Goal: Task Accomplishment & Management: Manage account settings

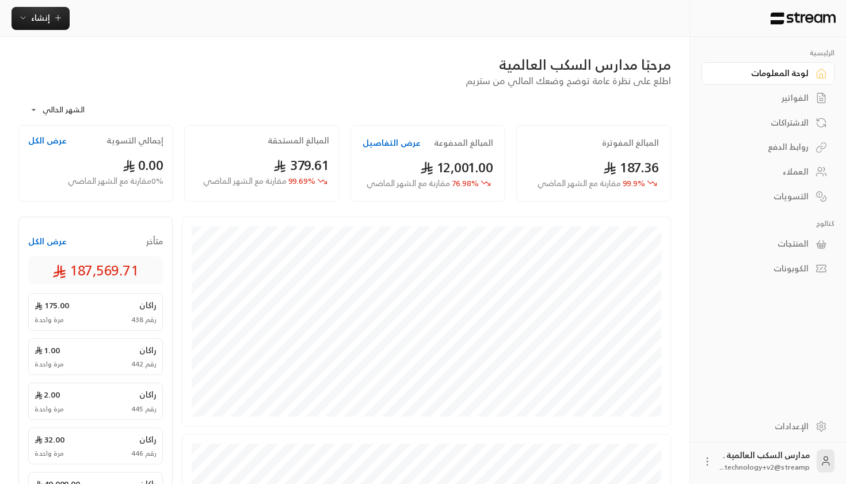
click at [771, 244] on div "المنتجات" at bounding box center [762, 244] width 93 height 12
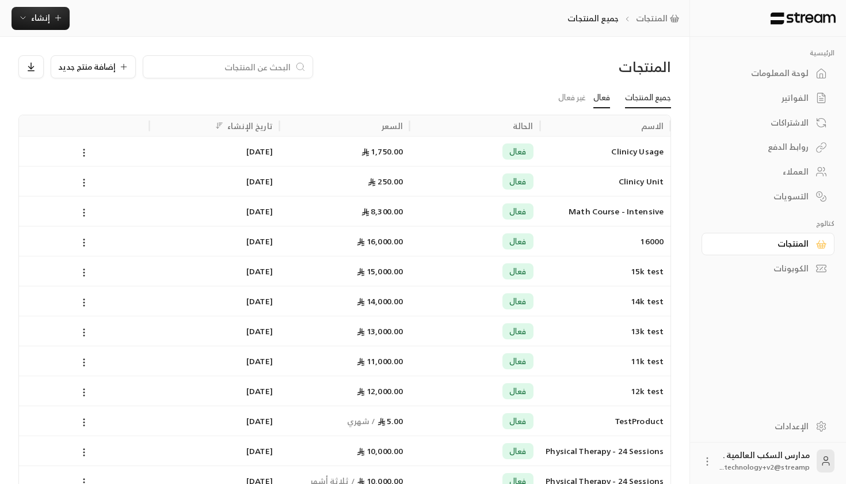
click at [604, 94] on link "فعال" at bounding box center [602, 98] width 17 height 21
click at [659, 89] on link "جميع المنتجات" at bounding box center [648, 98] width 46 height 21
click at [655, 98] on link "جميع المنتجات" at bounding box center [648, 98] width 46 height 21
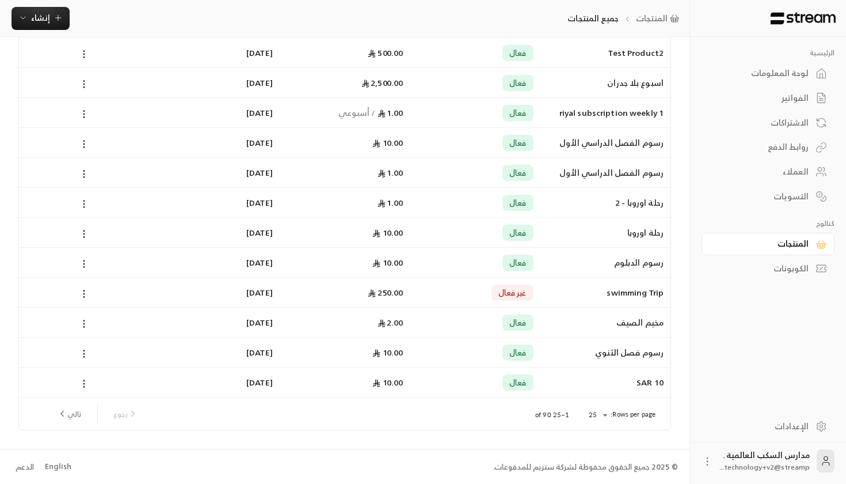
scroll to position [487, 0]
click at [613, 421] on div "Rows per page: 25 ** 1–25 of 90 رجوع تالي" at bounding box center [345, 414] width 624 height 32
click at [421, 113] on div "فعال" at bounding box center [475, 112] width 116 height 29
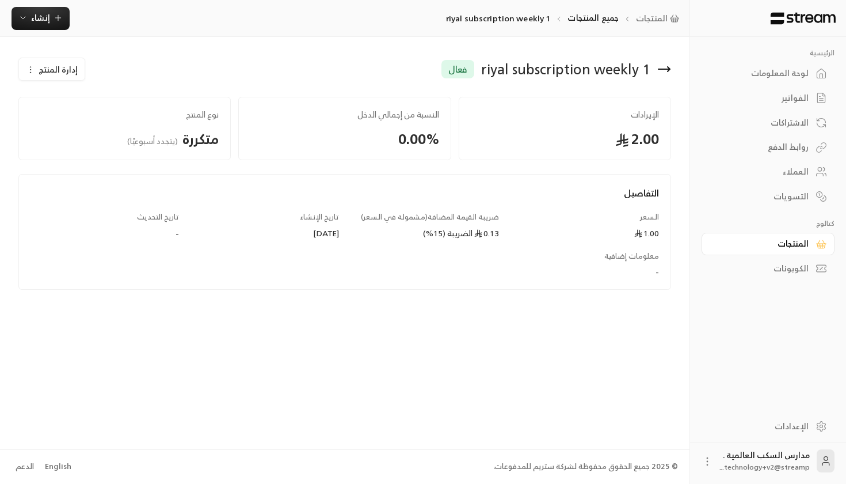
click at [55, 75] on span "إدارة المنتج" at bounding box center [58, 70] width 39 height 12
click at [60, 98] on link "تعديل" at bounding box center [61, 103] width 71 height 21
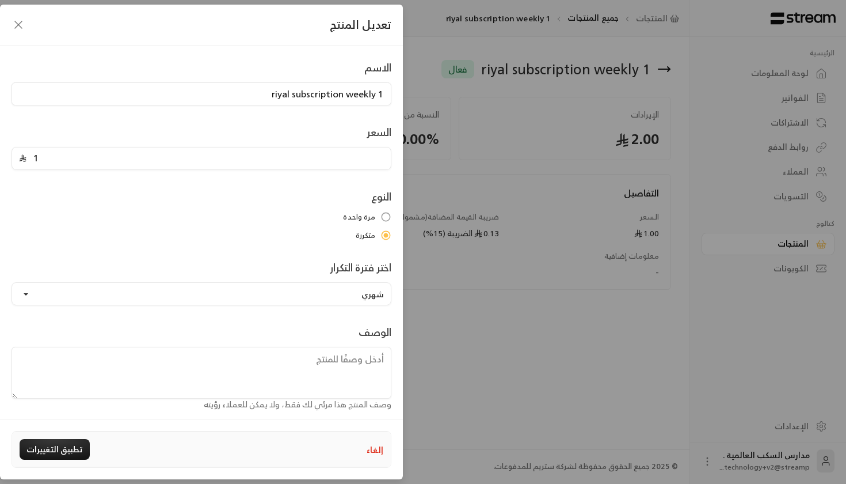
click at [542, 163] on div "تعديل المنتج الاسم 1 riyal subscription weekly السعر 1 النوع مرة واحدة متكررة ا…" at bounding box center [423, 242] width 846 height 484
type input "0"
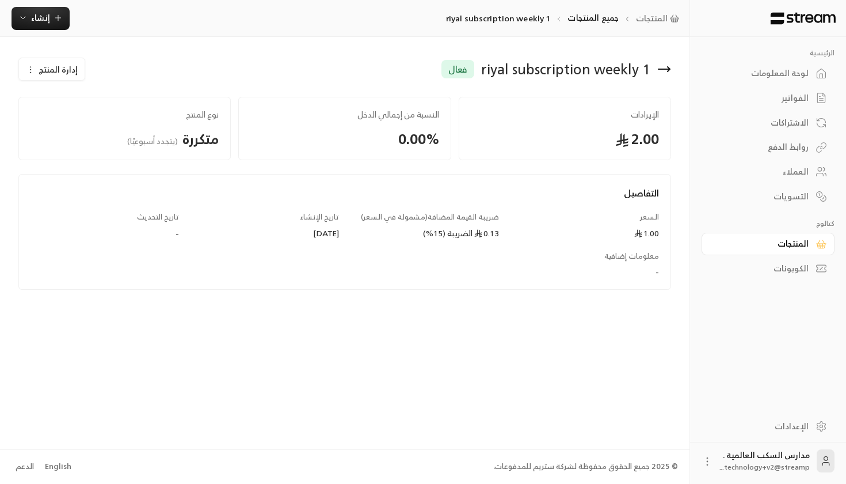
click at [58, 70] on span "إدارة المنتج" at bounding box center [58, 70] width 39 height 12
click at [68, 102] on link "تعديل" at bounding box center [61, 103] width 71 height 21
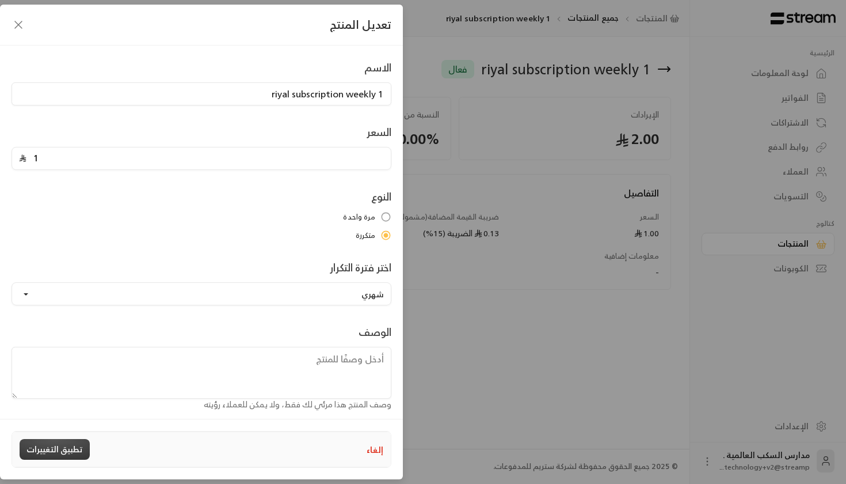
click at [50, 447] on button "تطبيق التغييرات" at bounding box center [55, 449] width 70 height 21
click at [76, 449] on button "تطبيق التغييرات" at bounding box center [55, 449] width 70 height 21
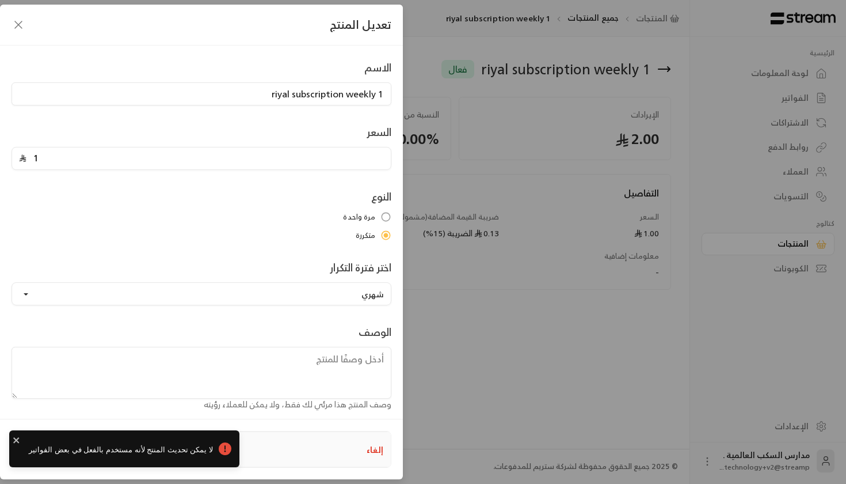
click at [381, 446] on button "إلغاء" at bounding box center [375, 449] width 17 height 12
type input "0"
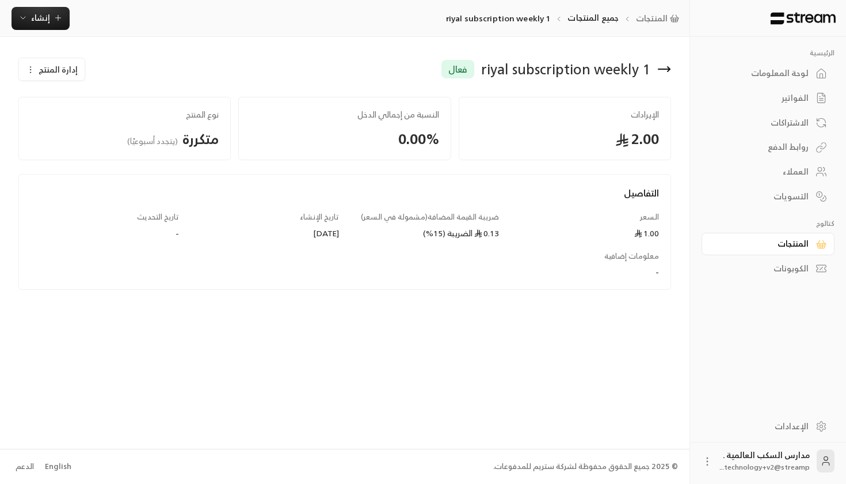
click at [56, 62] on button "إدارة المنتج" at bounding box center [52, 69] width 66 height 23
click at [75, 92] on div "تعديل تعطيل حذف" at bounding box center [62, 126] width 86 height 79
click at [75, 93] on div "تعديل تعطيل حذف" at bounding box center [62, 126] width 86 height 79
click at [75, 96] on link "تعديل" at bounding box center [61, 103] width 71 height 21
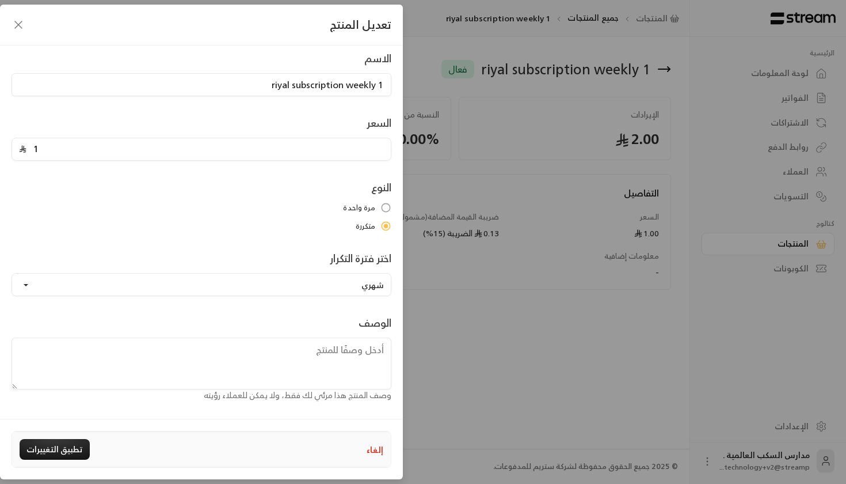
scroll to position [9, 0]
click at [371, 454] on button "إلغاء" at bounding box center [375, 449] width 17 height 12
type input "0"
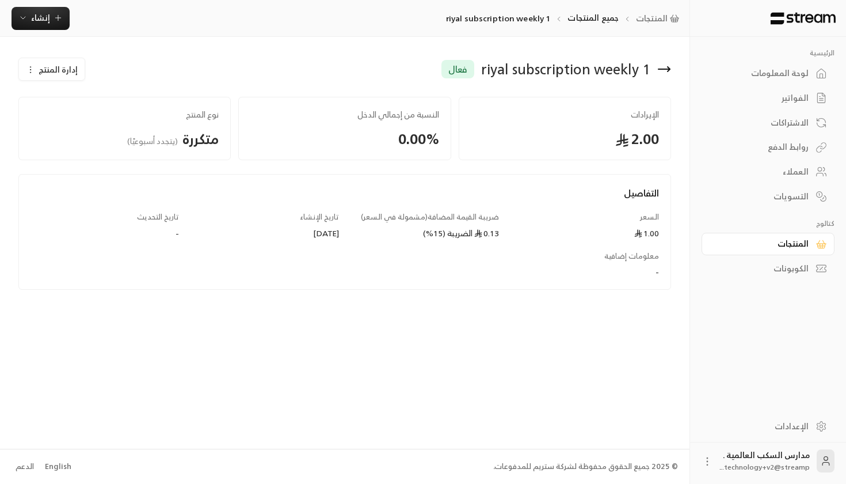
scroll to position [0, 0]
click at [47, 75] on span "إدارة المنتج" at bounding box center [58, 70] width 39 height 12
click at [55, 105] on link "تعديل" at bounding box center [61, 103] width 71 height 21
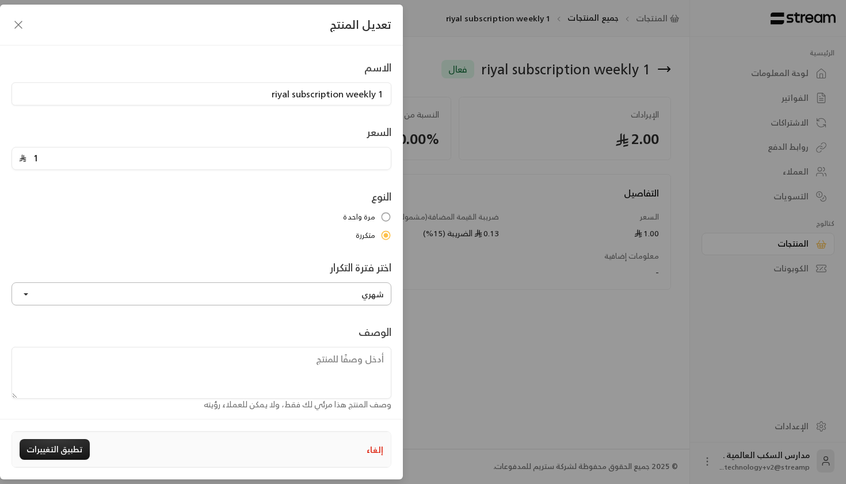
click at [242, 295] on button "شهري" at bounding box center [202, 293] width 380 height 23
click at [282, 158] on link "أسبوعي" at bounding box center [201, 162] width 365 height 21
click at [287, 301] on button "أسبوعي" at bounding box center [202, 293] width 380 height 23
click at [306, 184] on link "شهري" at bounding box center [201, 183] width 365 height 21
click at [62, 454] on button "تطبيق التغييرات" at bounding box center [55, 449] width 70 height 21
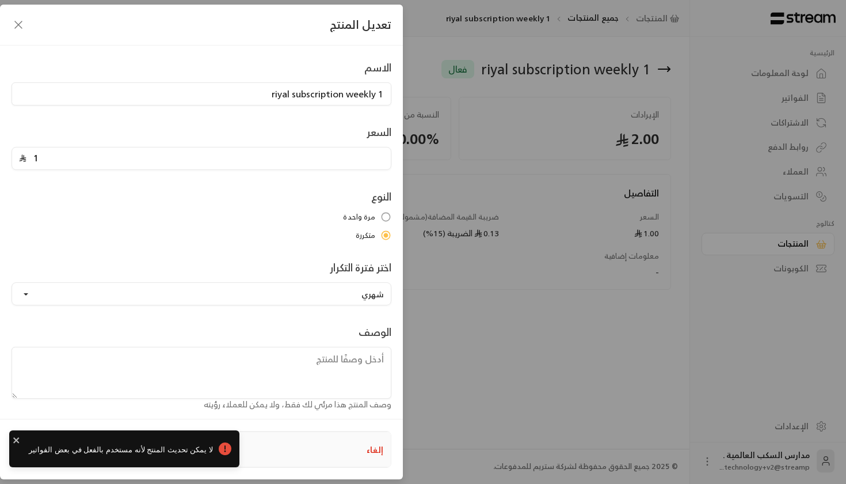
click at [18, 31] on div "تعديل المنتج" at bounding box center [201, 25] width 403 height 41
click at [18, 28] on icon "button" at bounding box center [19, 25] width 14 height 14
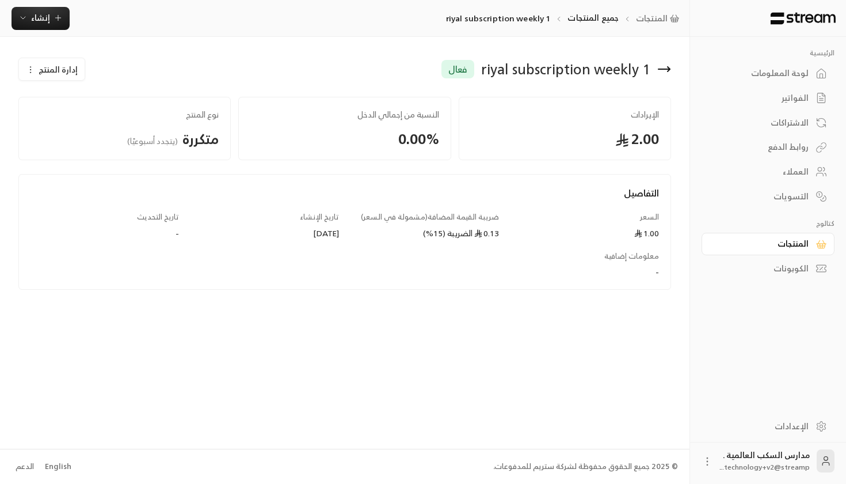
click at [762, 79] on div "لوحة المعلومات" at bounding box center [762, 73] width 93 height 12
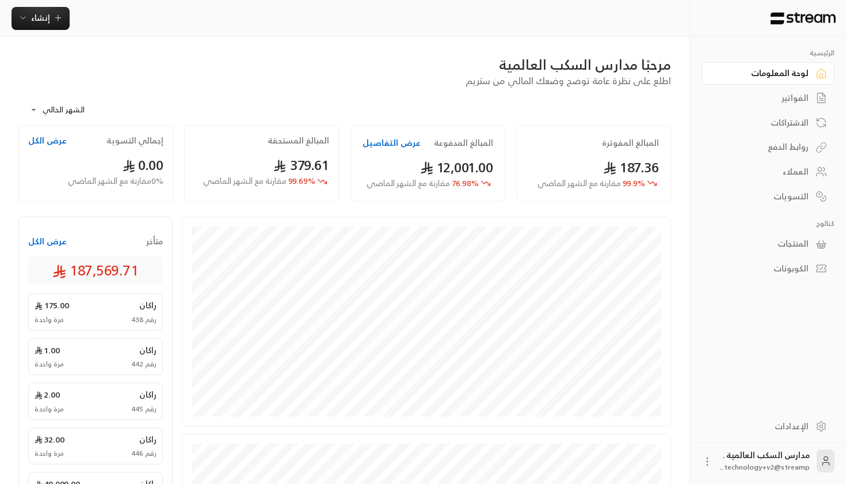
click at [791, 117] on div "الاشتراكات" at bounding box center [762, 123] width 93 height 12
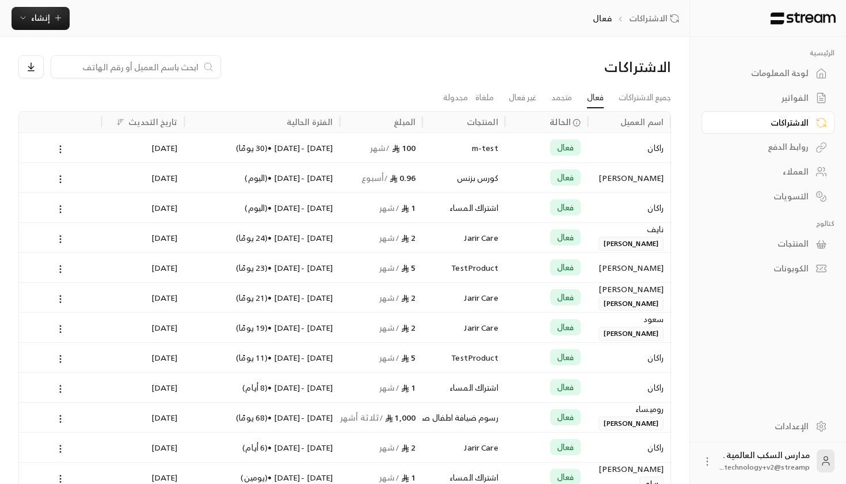
scroll to position [0, -1]
click at [710, 469] on div "مدارس السكب العالمية . technology+v2@streamp..." at bounding box center [768, 460] width 133 height 37
click at [708, 465] on circle at bounding box center [707, 464] width 1 height 1
click at [698, 462] on li "تسجيل الخروج" at bounding box center [680, 461] width 63 height 18
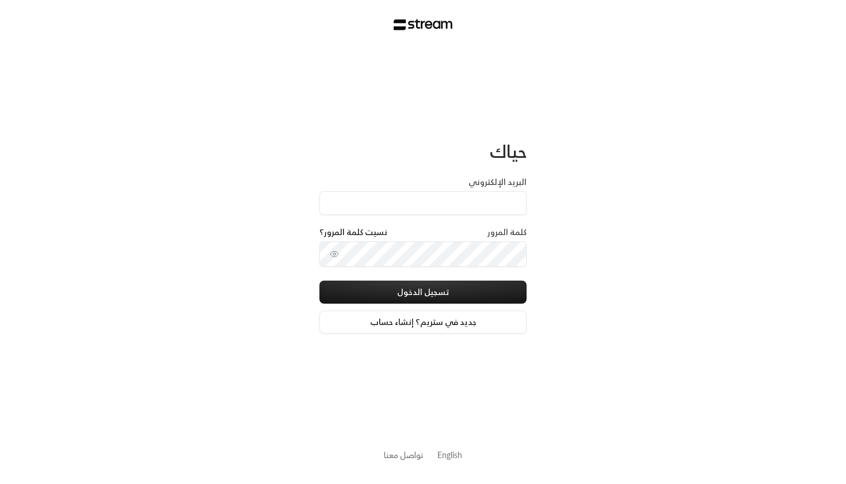
click at [426, 205] on input "البريد الإلكتروني" at bounding box center [423, 203] width 207 height 24
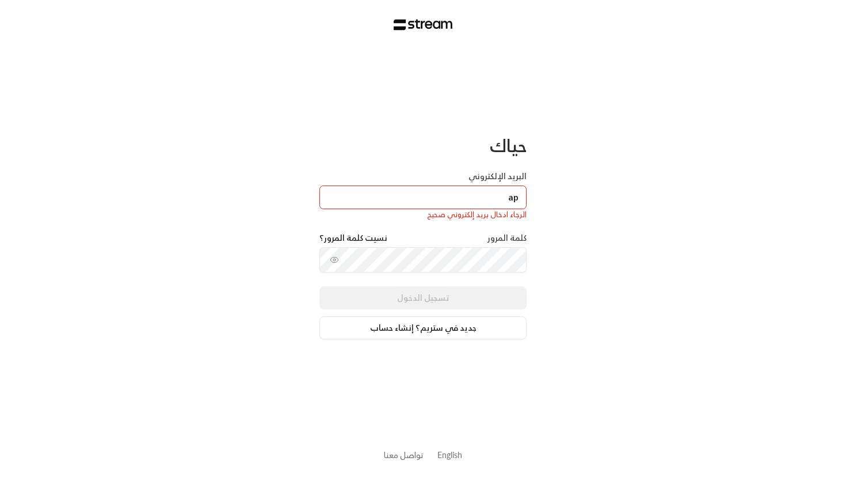
type input "a"
paste input "[EMAIL_ADDRESS][DOMAIN_NAME]"
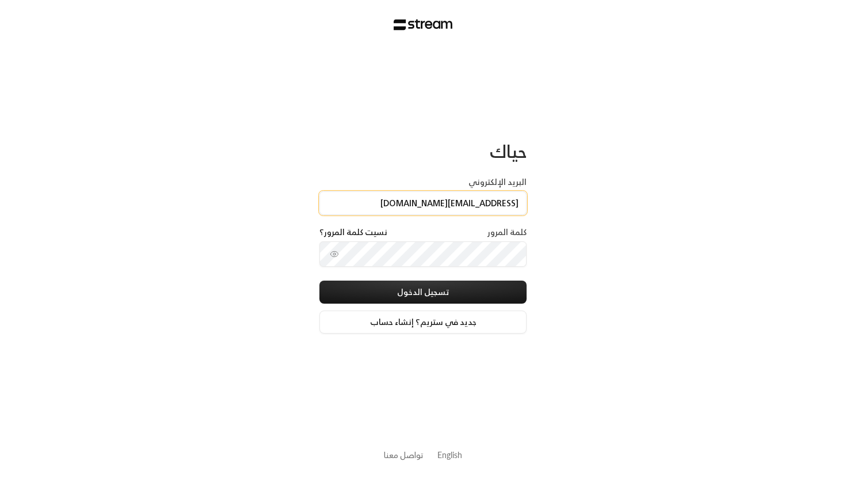
type input "[EMAIL_ADDRESS][DOMAIN_NAME]"
click at [299, 119] on div "حياك البريد الإلكتروني [EMAIL_ADDRESS][DOMAIN_NAME] كلمة المرور نسيت كلمة المرو…" at bounding box center [423, 242] width 846 height 484
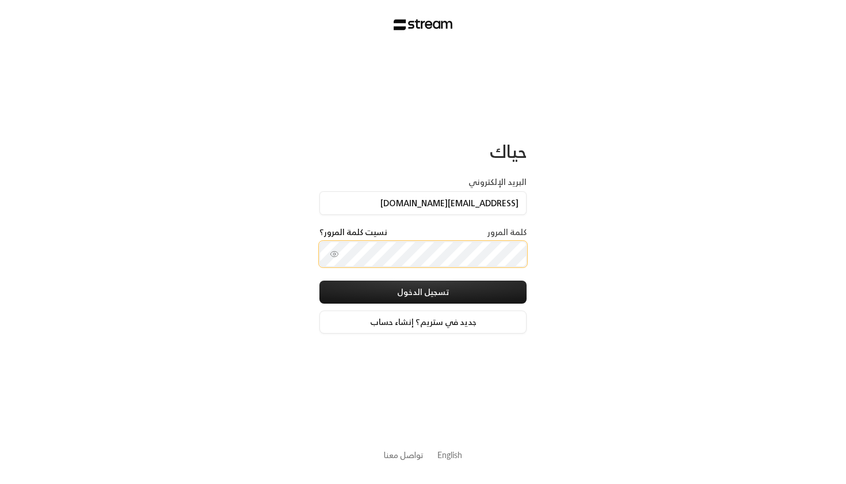
click at [423, 293] on button "تسجيل الدخول" at bounding box center [423, 291] width 207 height 23
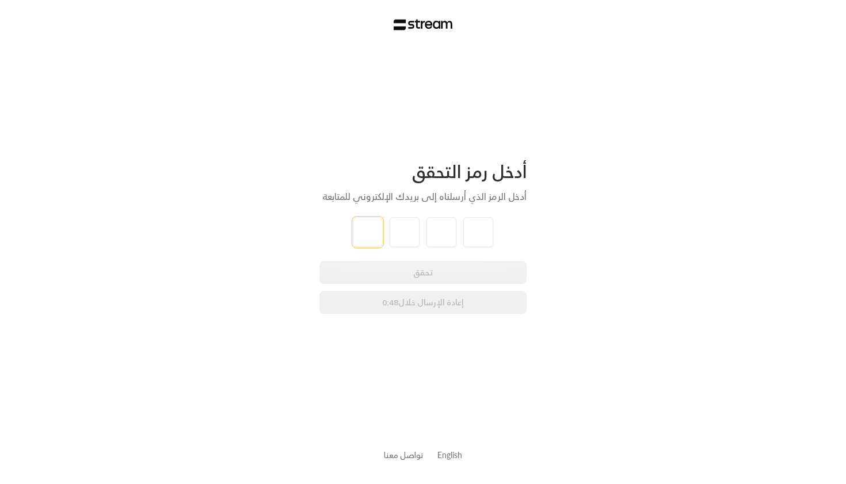
type input "1"
type input "2"
type input "1"
type input "2"
